Goal: Task Accomplishment & Management: Manage account settings

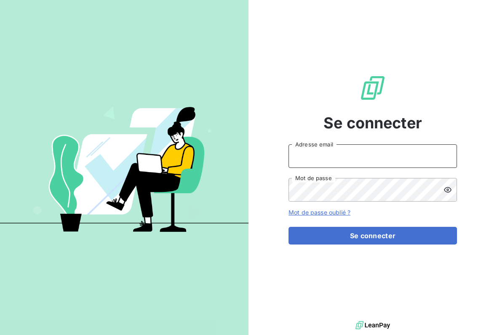
click at [363, 157] on input "Adresse email" at bounding box center [373, 156] width 168 height 24
type input "Tiptoptapis@gmail.com"
click at [373, 236] on button "Se connecter" at bounding box center [373, 236] width 168 height 18
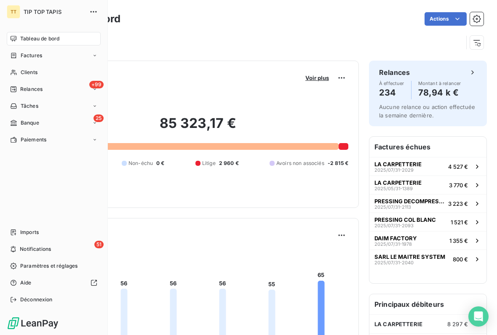
click at [84, 124] on div "25 Banque" at bounding box center [54, 122] width 94 height 13
